Goal: Transaction & Acquisition: Purchase product/service

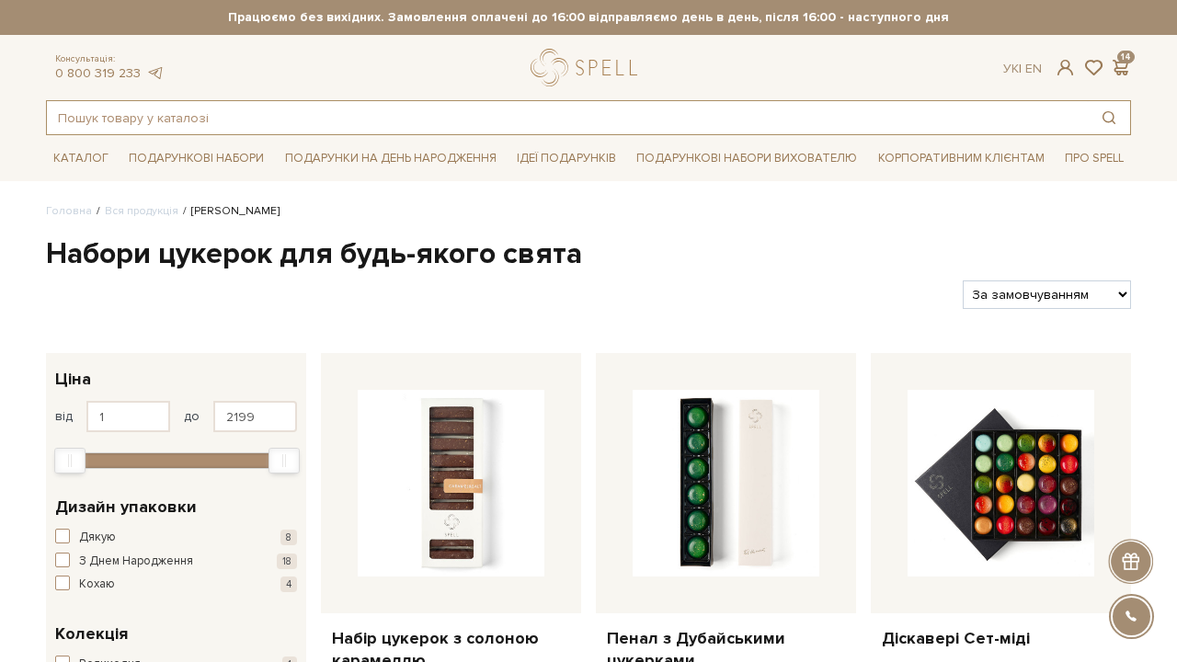
click at [389, 120] on input "text" at bounding box center [567, 117] width 1041 height 33
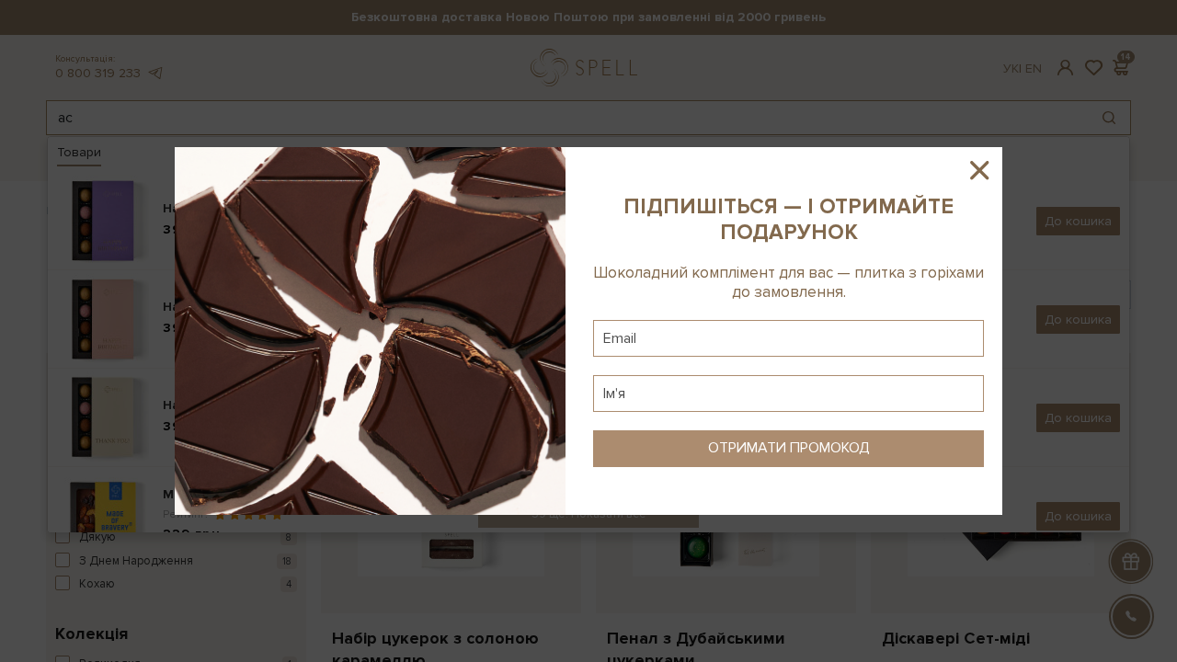
type input "ас"
click at [975, 173] on icon at bounding box center [979, 169] width 31 height 31
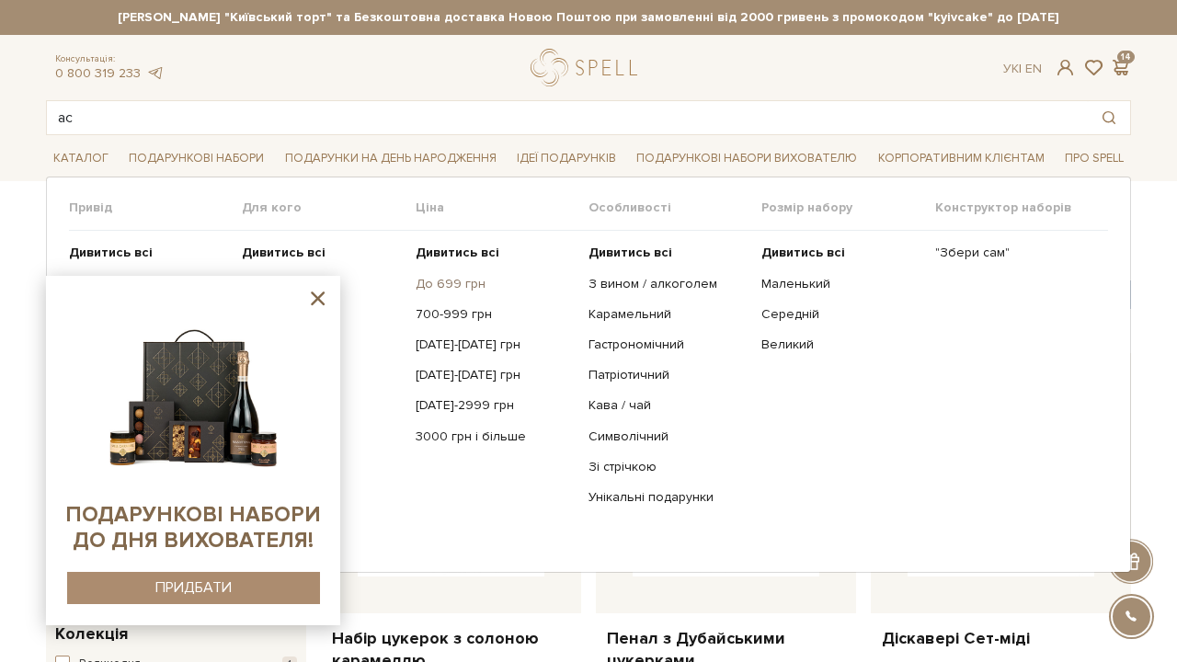
click at [420, 278] on link "До 699 грн" at bounding box center [495, 284] width 159 height 17
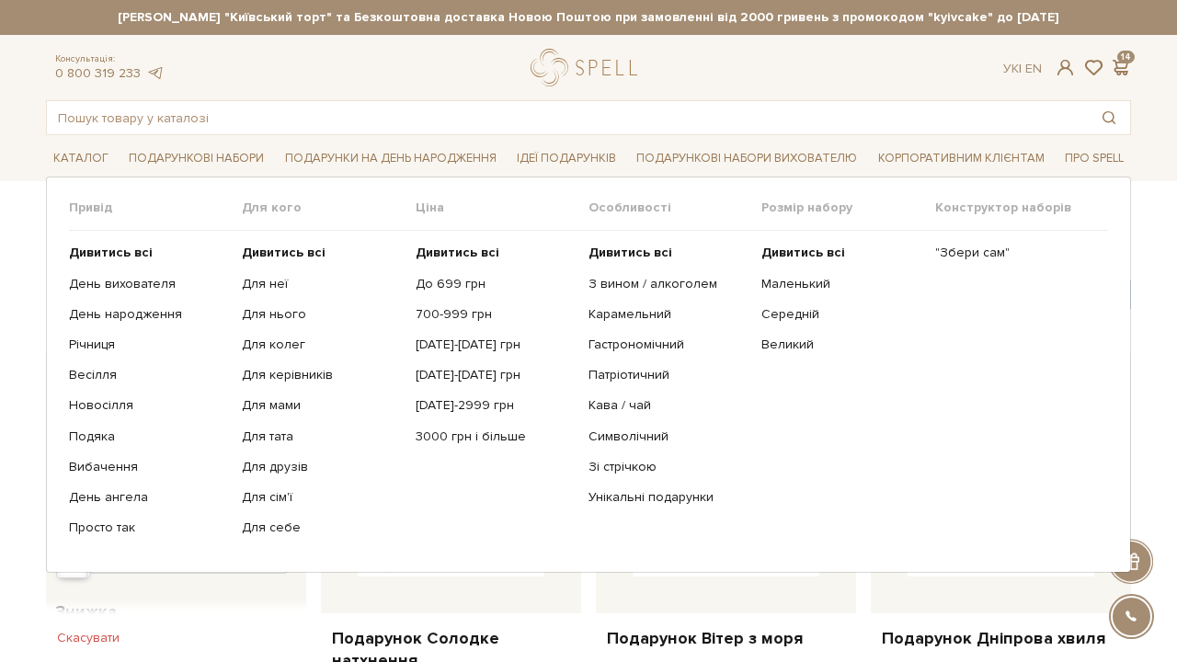
click at [442, 304] on ul "Дивитись всі До 699 грн 700-999 грн 1000-1499 грн 1500-1999 грн 2000-2999 грн" at bounding box center [502, 390] width 173 height 319
click at [446, 314] on link "700-999 грн" at bounding box center [495, 314] width 159 height 17
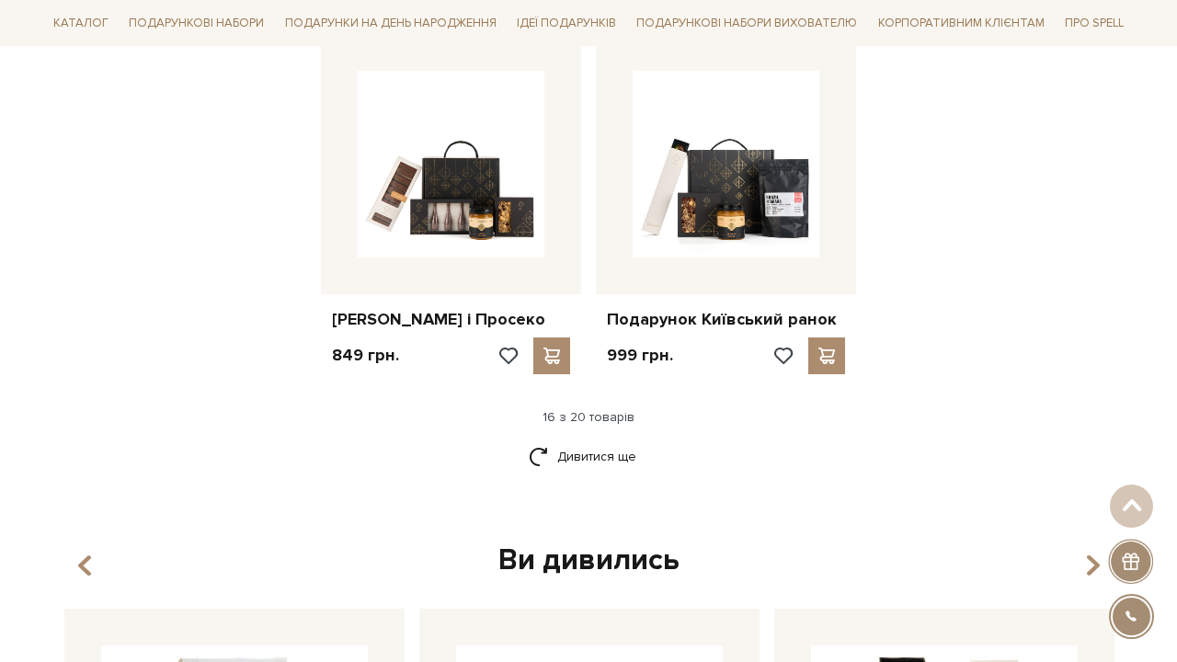
scroll to position [2327, 0]
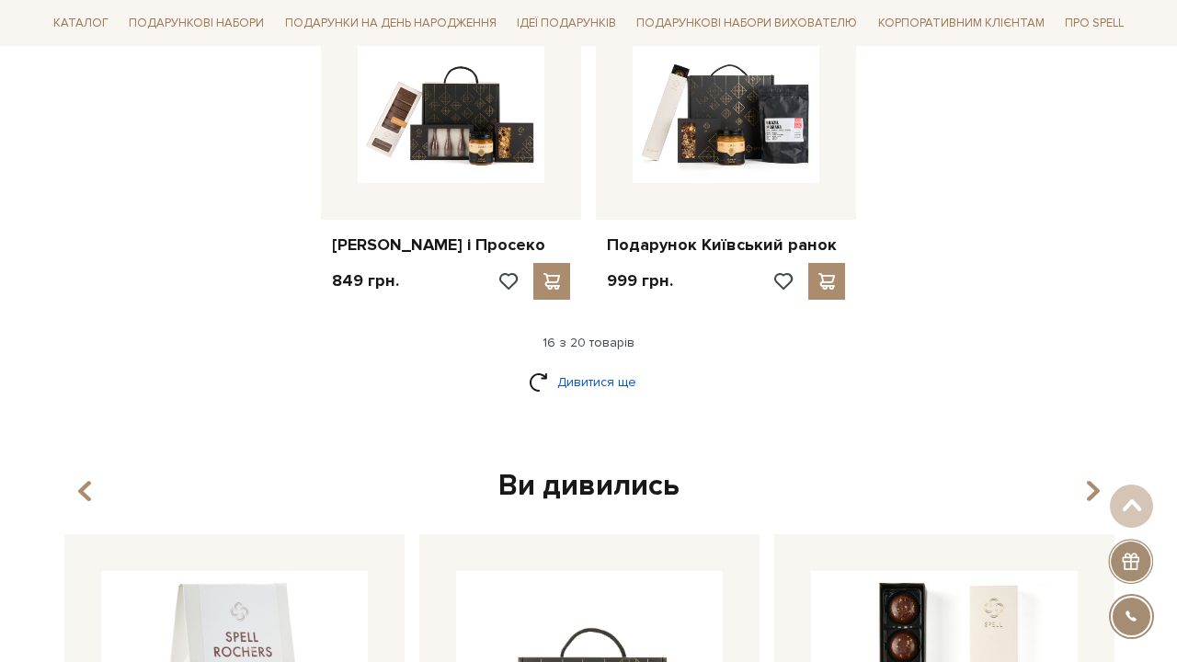
click at [628, 393] on link "Дивитися ще" at bounding box center [589, 382] width 120 height 32
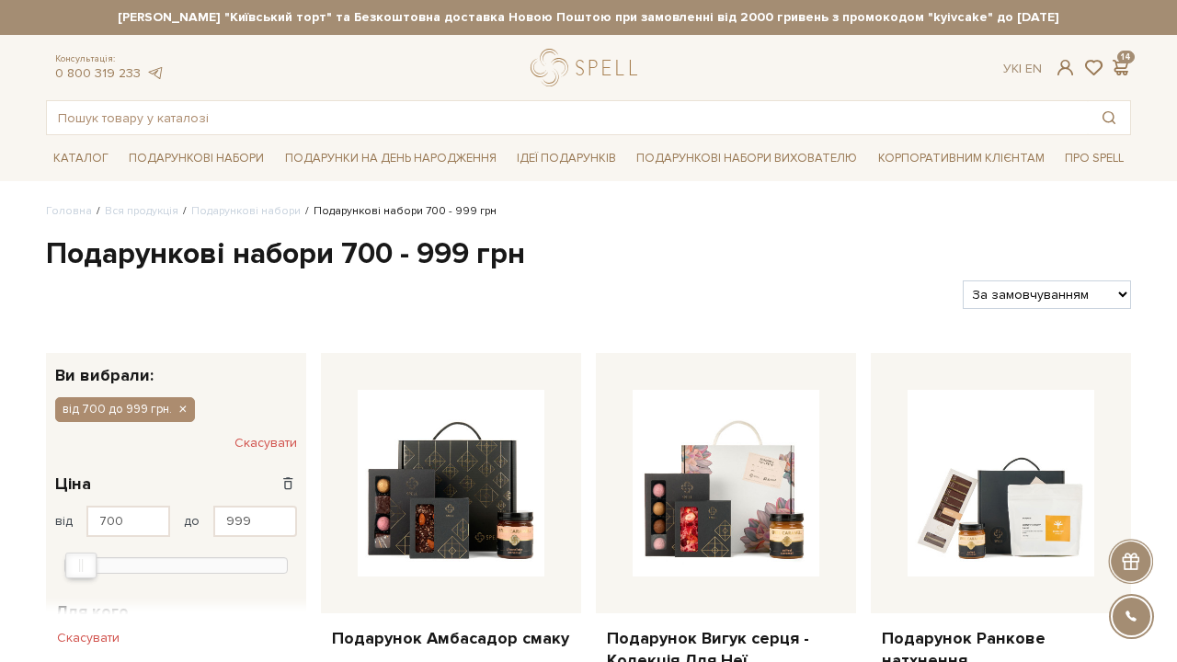
scroll to position [0, 0]
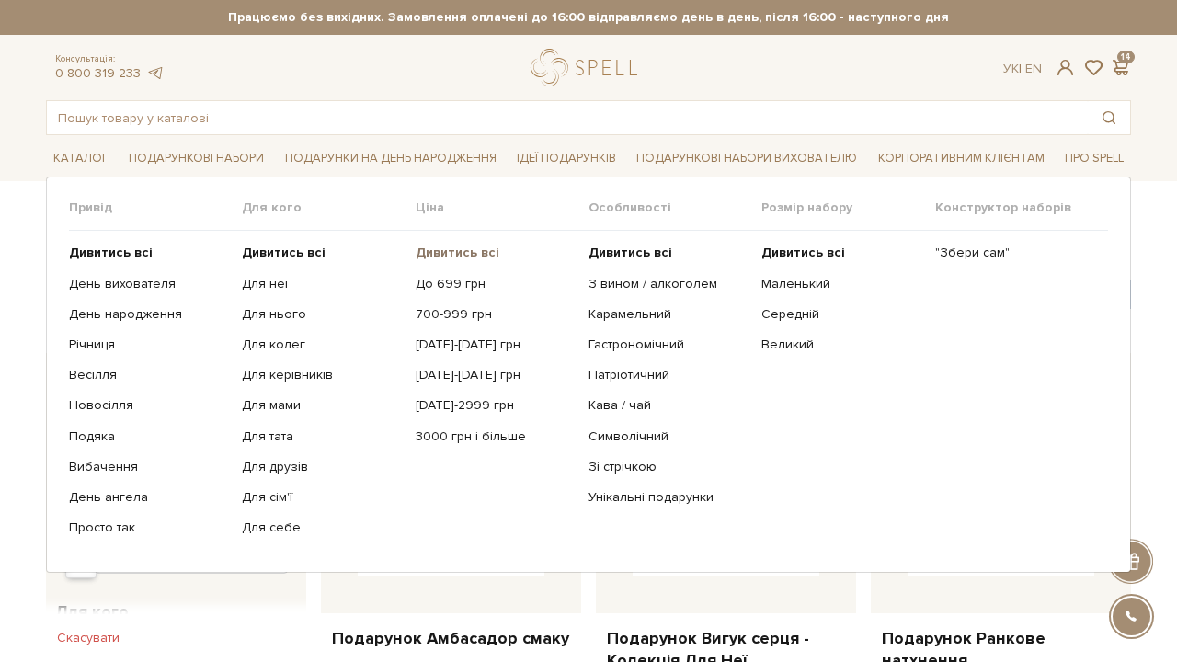
click at [431, 249] on b "Дивитись всі" at bounding box center [458, 253] width 84 height 16
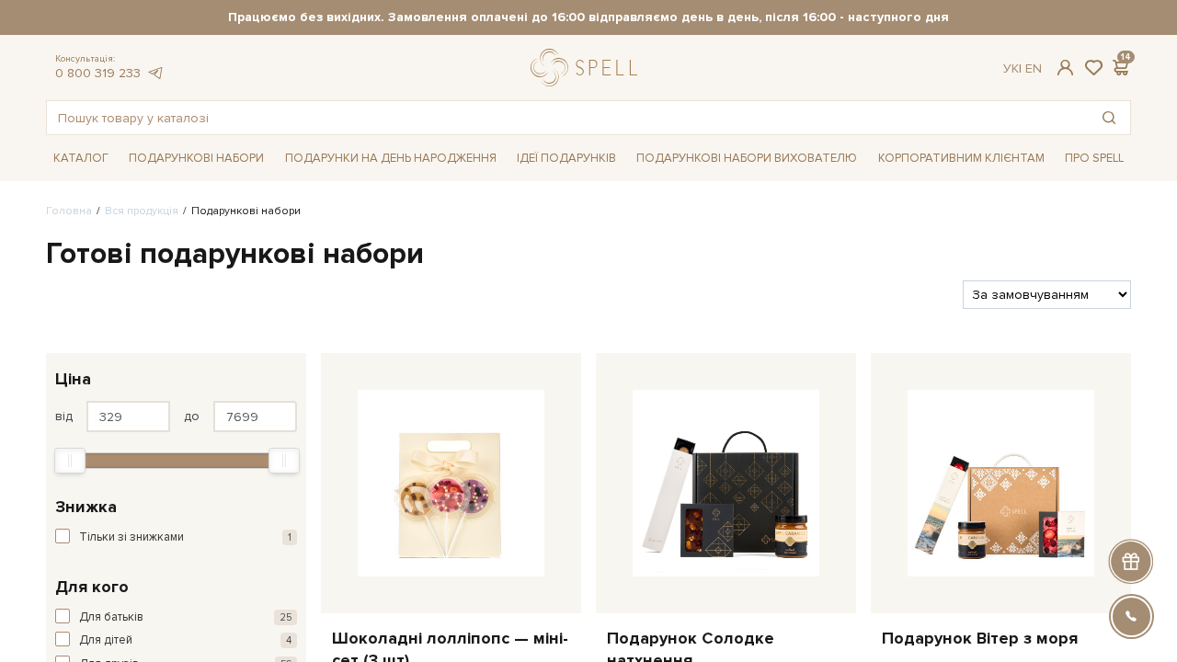
select select "https://spellchocolate.com/our-productions/podarunkovi-box/?sort=p.price&order=…"
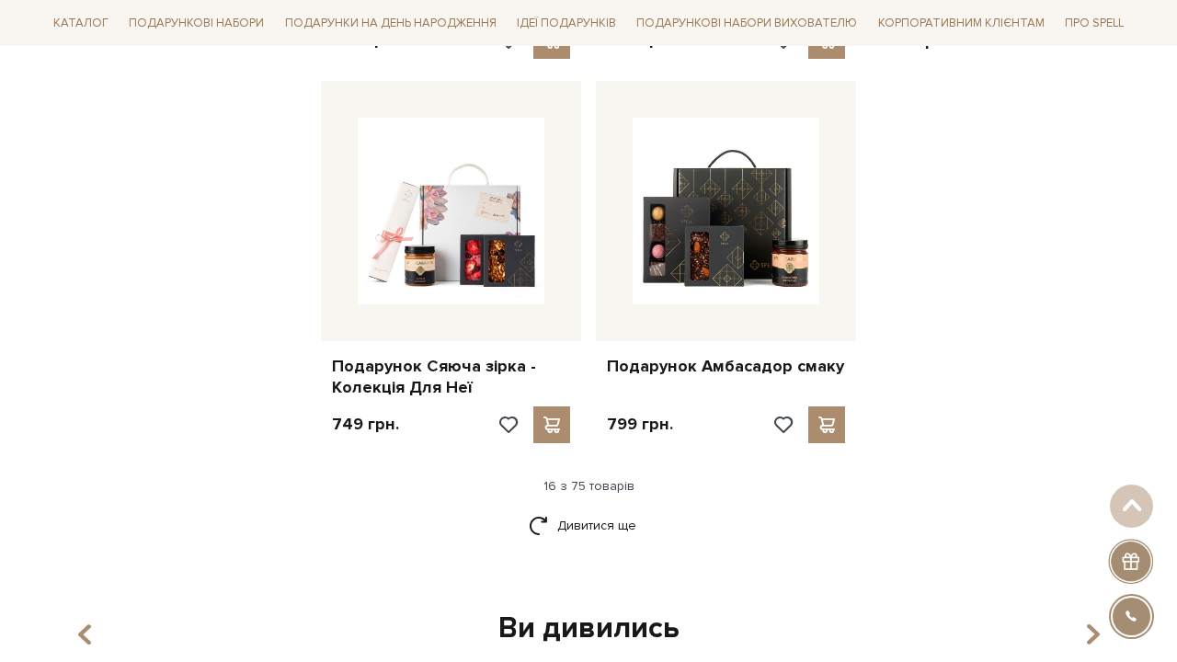
scroll to position [2265, 0]
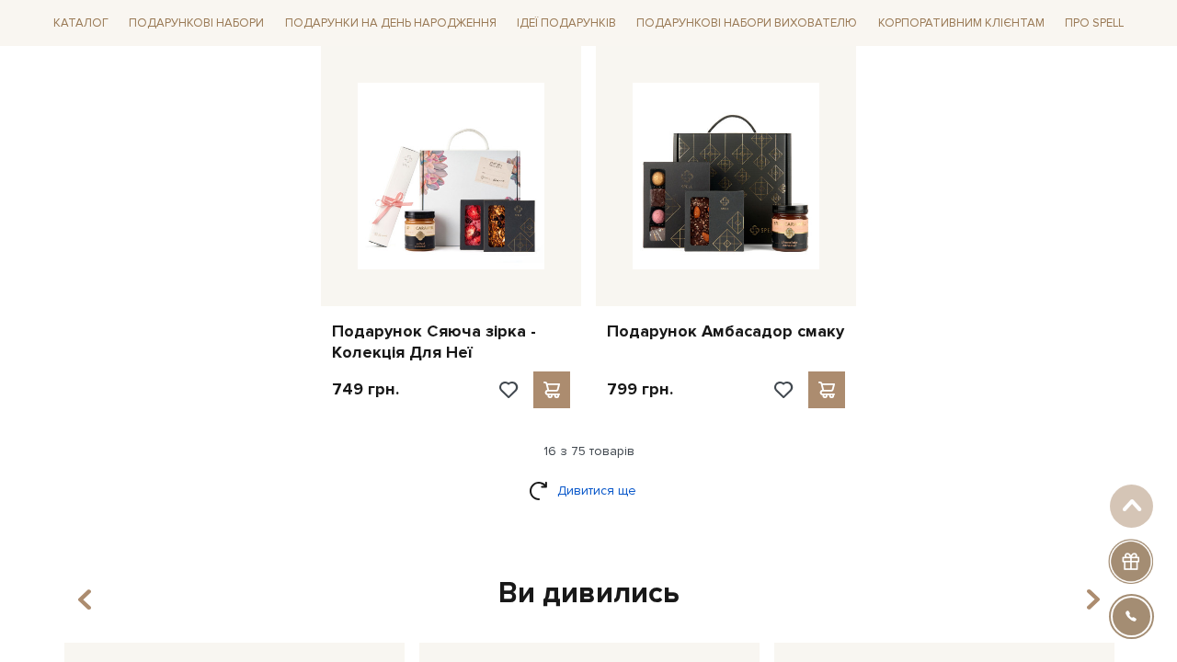
click at [582, 474] on link "Дивитися ще" at bounding box center [589, 490] width 120 height 32
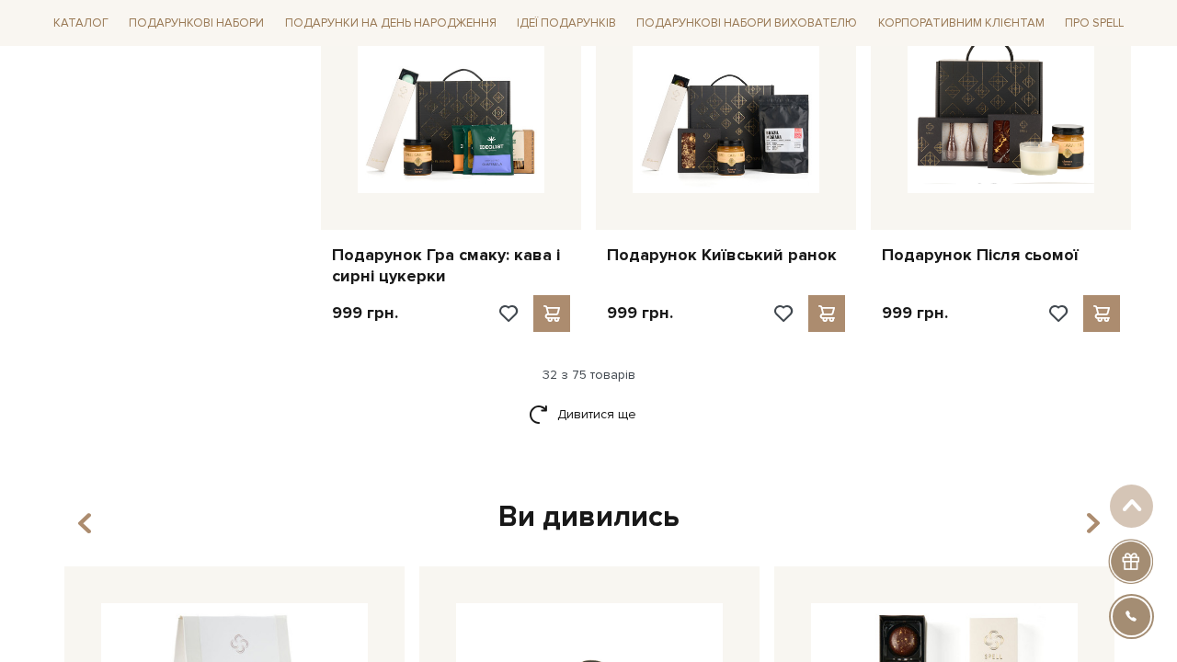
scroll to position [4304, 0]
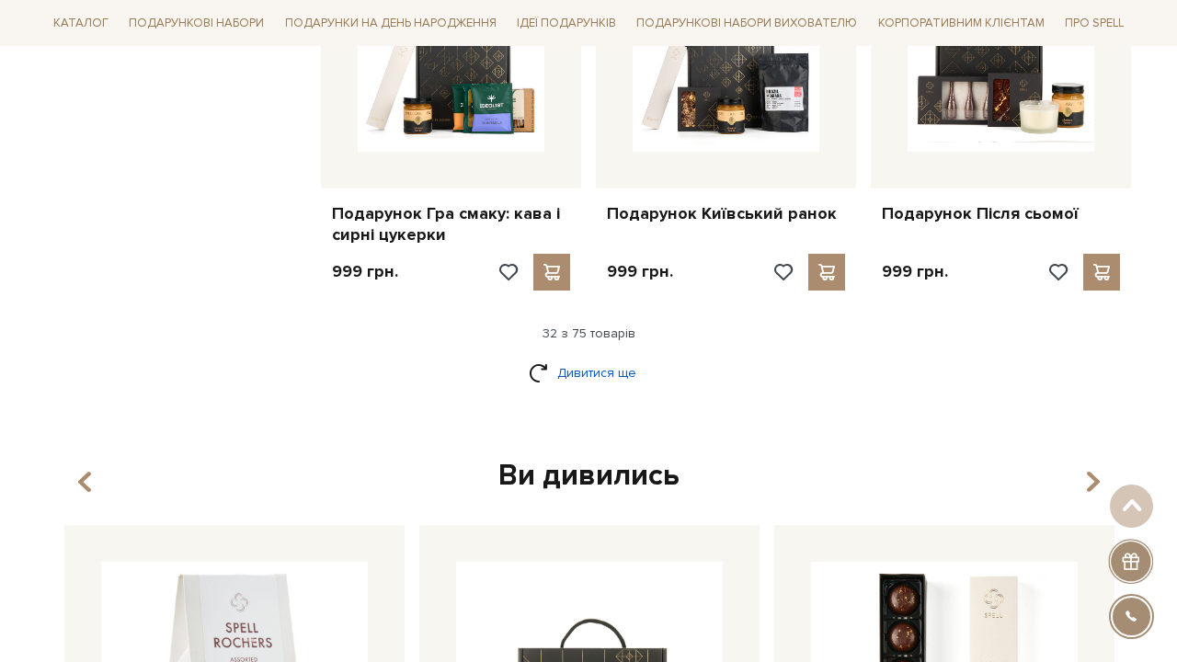
click at [546, 357] on link "Дивитися ще" at bounding box center [589, 373] width 120 height 32
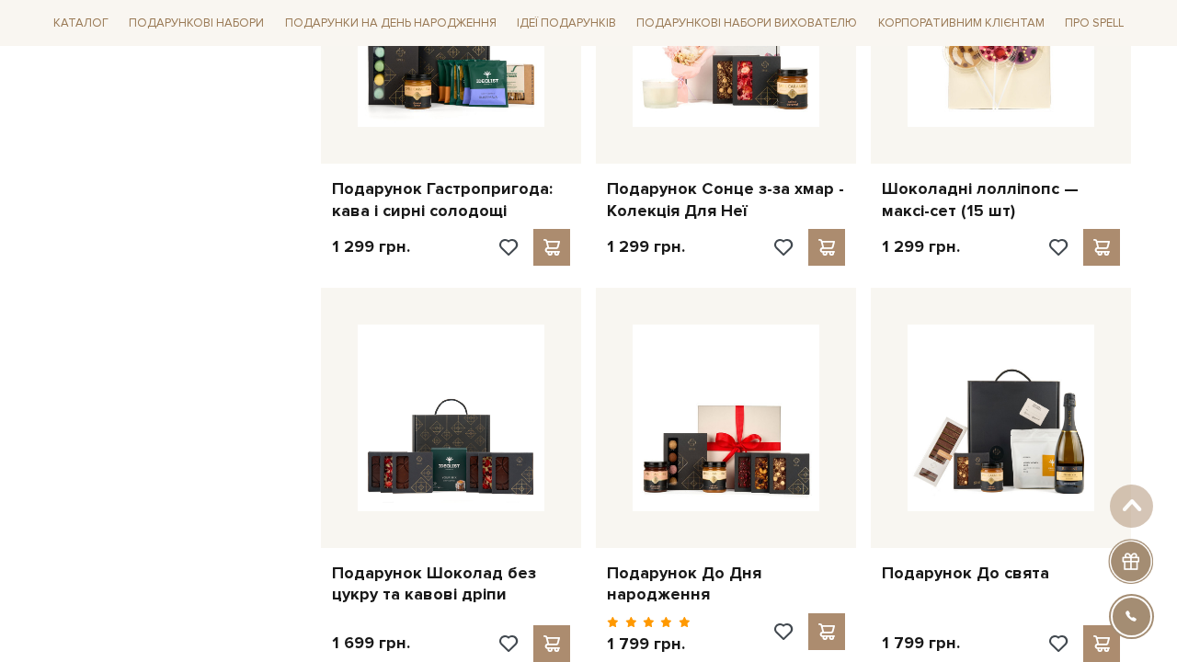
scroll to position [5893, 0]
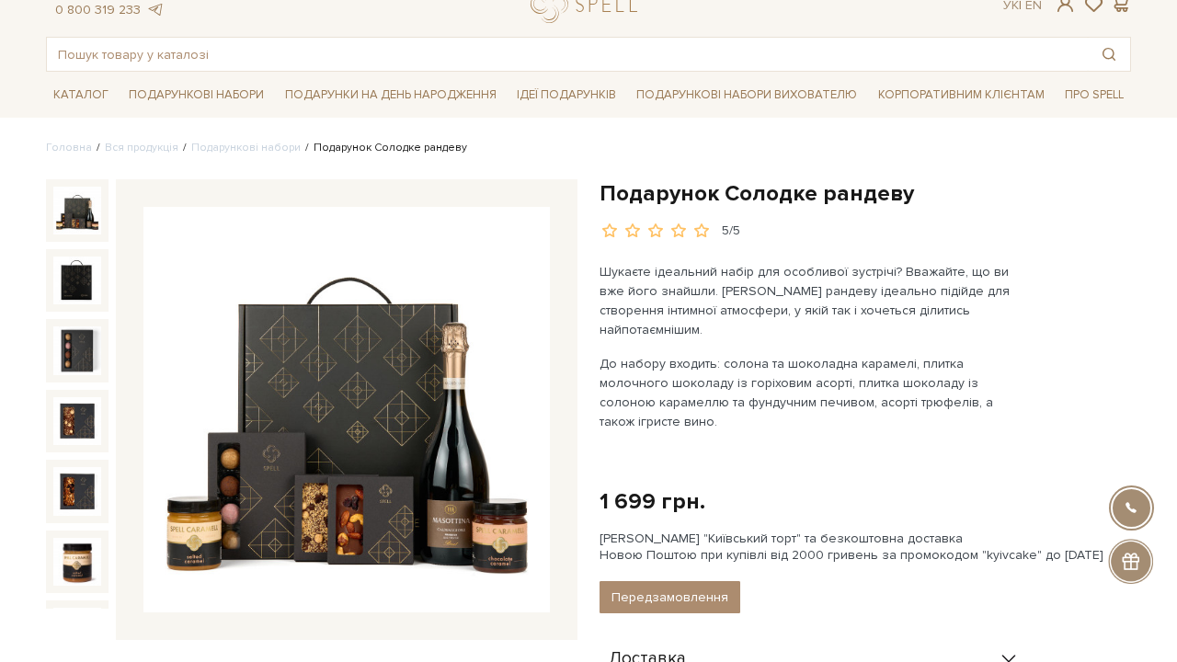
scroll to position [70, 0]
